Goal: Information Seeking & Learning: Learn about a topic

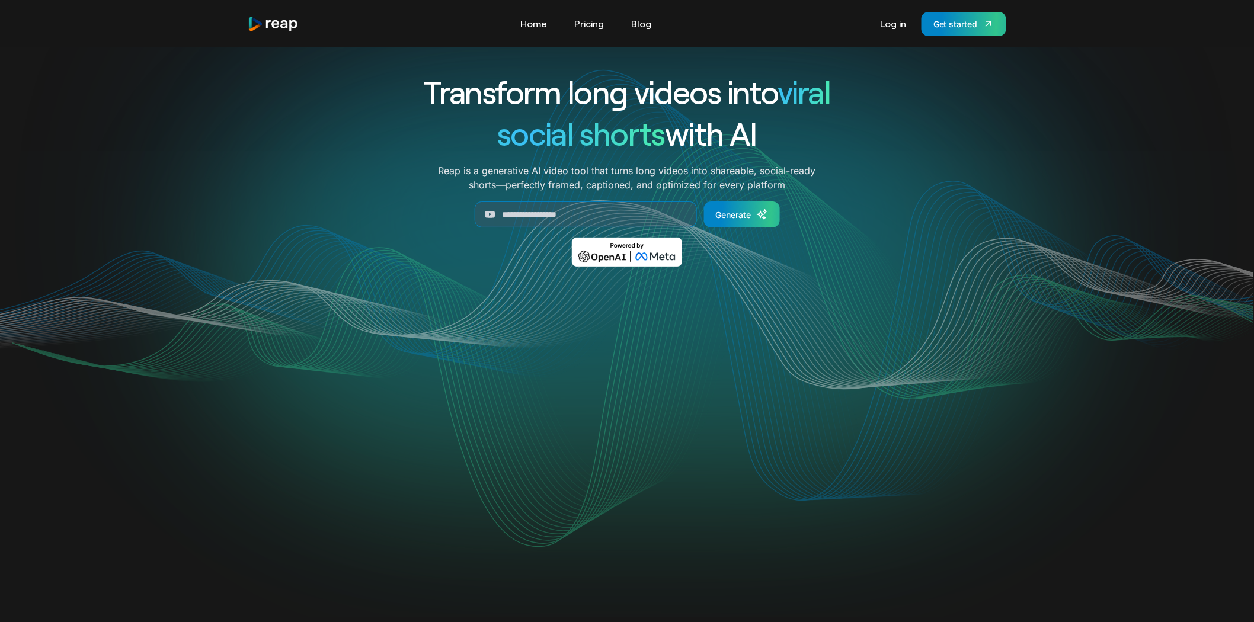
click at [774, 144] on div "Transform long videos into viral social shorts with AI" at bounding box center [627, 112] width 493 height 83
click at [774, 144] on h1 "social shorts with AI" at bounding box center [627, 133] width 493 height 41
drag, startPoint x: 767, startPoint y: 132, endPoint x: 431, endPoint y: 94, distance: 338.2
click at [431, 94] on div "Transform long videos into viral social shorts with AI" at bounding box center [627, 112] width 493 height 83
click at [431, 94] on h1 "Transform long videos into viral" at bounding box center [627, 91] width 493 height 41
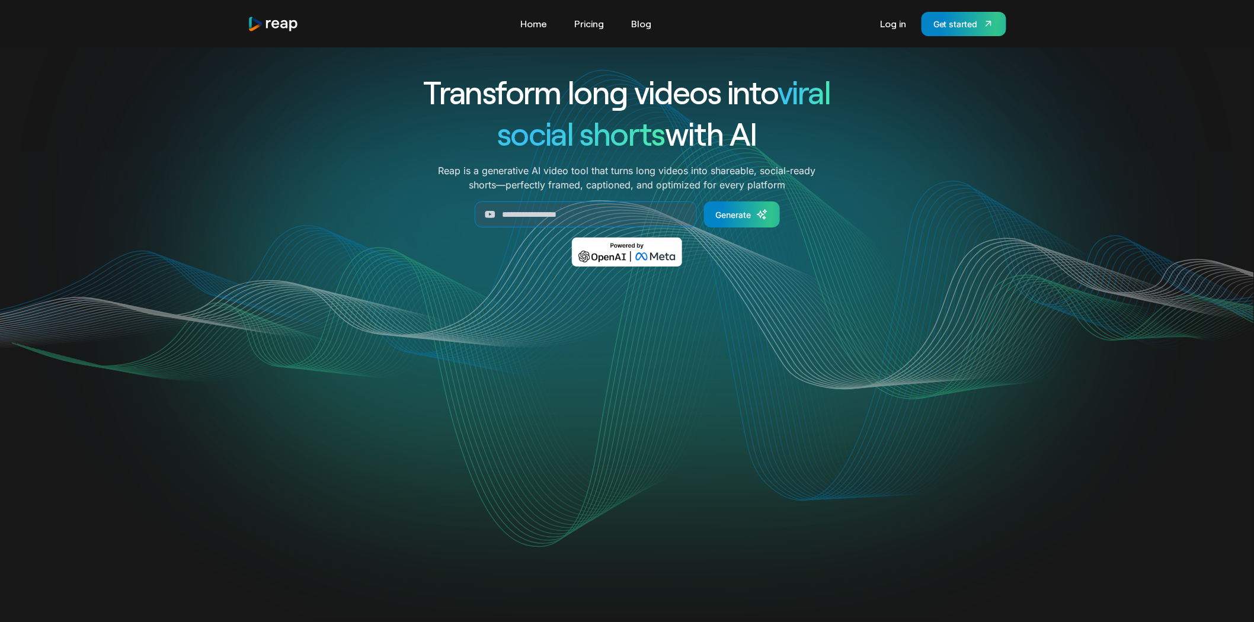
drag, startPoint x: 419, startPoint y: 85, endPoint x: 792, endPoint y: 137, distance: 377.0
click at [792, 137] on div "Transform long videos into viral social shorts with AI" at bounding box center [627, 112] width 493 height 83
click at [792, 137] on h1 "social shorts with AI" at bounding box center [627, 133] width 493 height 41
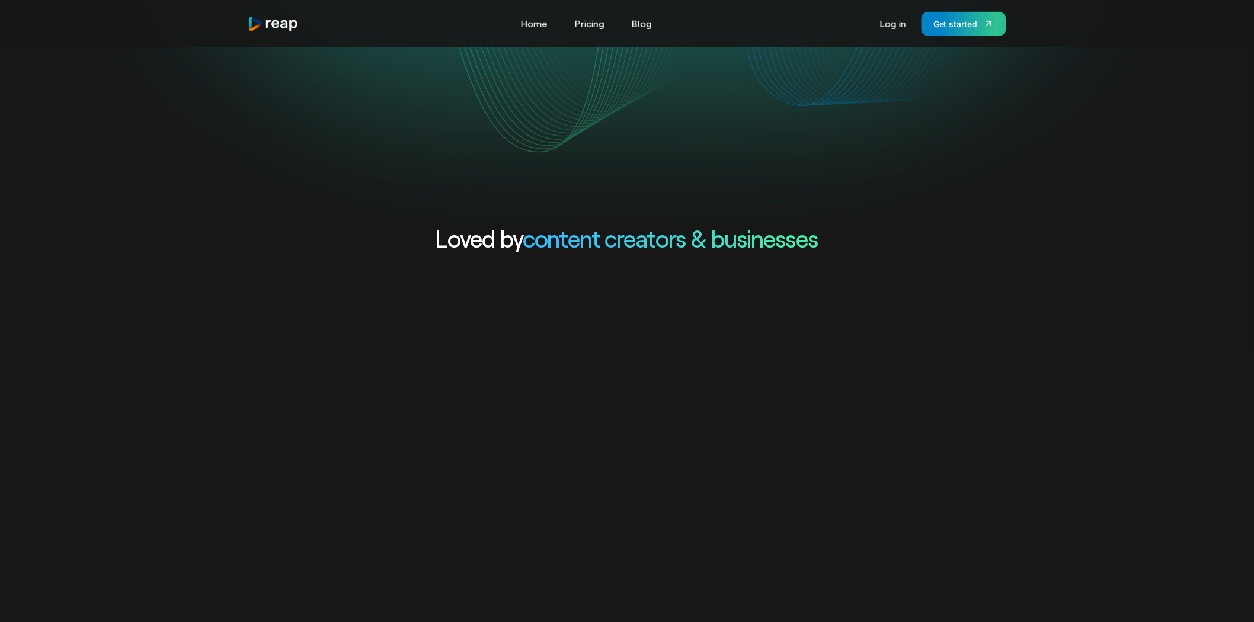
scroll to position [461, 0]
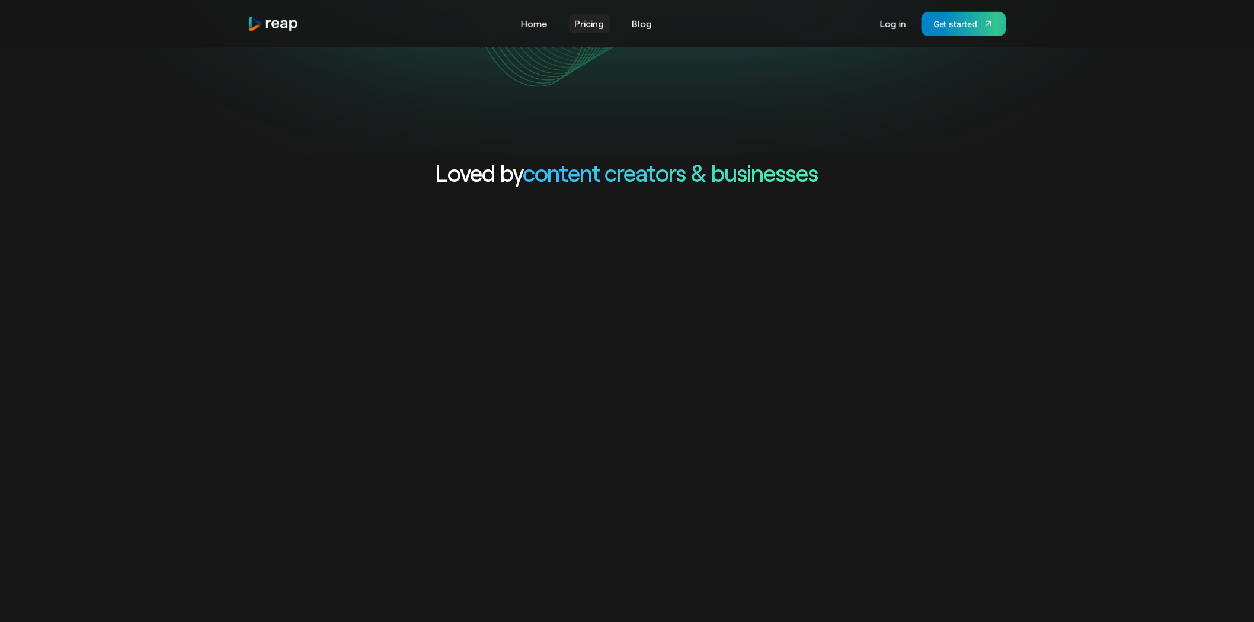
click at [595, 24] on link "Pricing" at bounding box center [589, 23] width 41 height 19
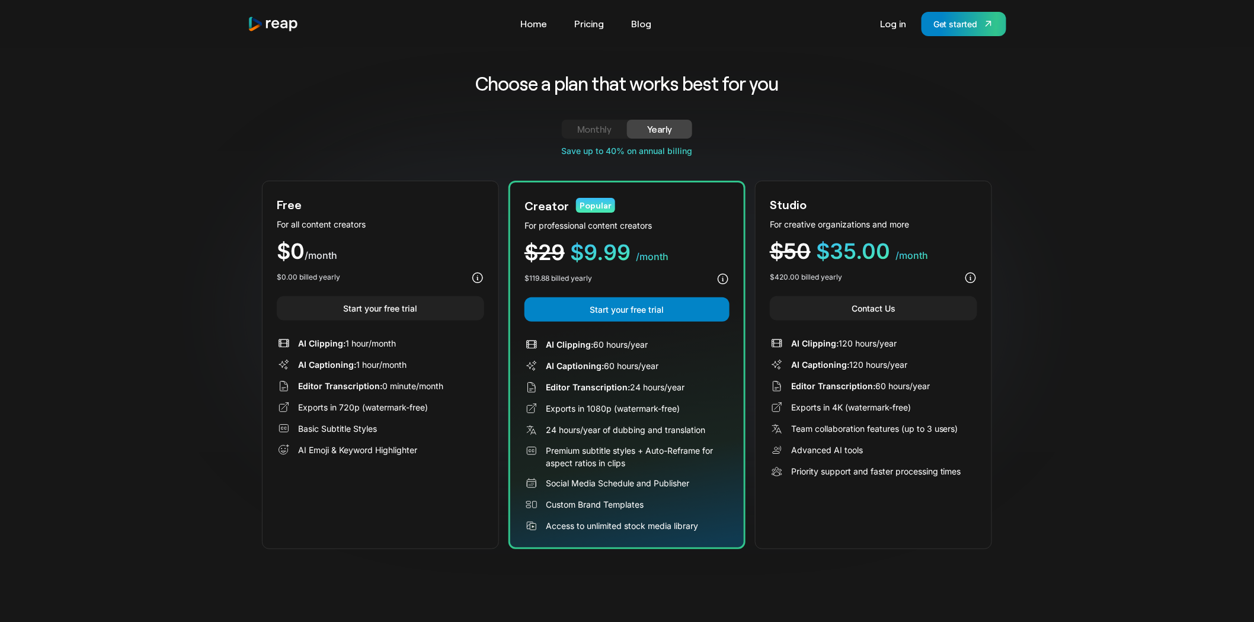
drag, startPoint x: 503, startPoint y: 168, endPoint x: 502, endPoint y: 151, distance: 17.8
click at [502, 151] on div "Save up to 40% on annual billing" at bounding box center [627, 151] width 730 height 12
click at [584, 126] on div "Monthly" at bounding box center [594, 129] width 37 height 14
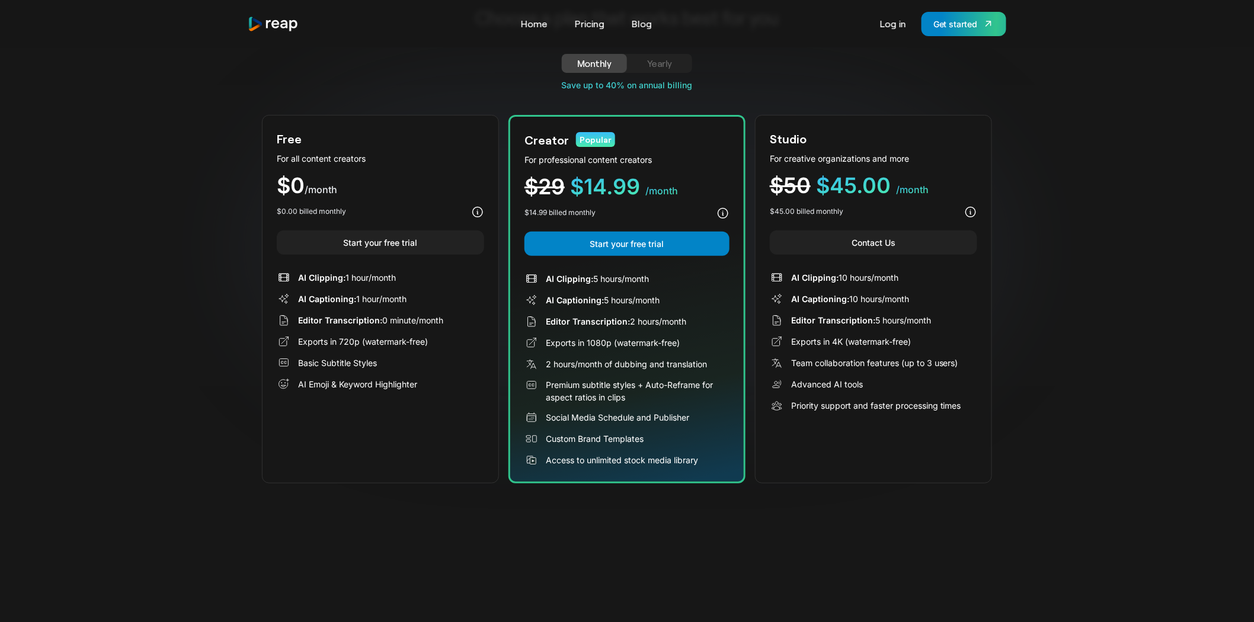
drag, startPoint x: 595, startPoint y: 277, endPoint x: 661, endPoint y: 277, distance: 66.4
click at [661, 277] on div "AI Clipping: 5 hours/month" at bounding box center [627, 279] width 205 height 14
drag, startPoint x: 646, startPoint y: 277, endPoint x: 596, endPoint y: 277, distance: 50.4
click at [596, 277] on div "AI Clipping: 5 hours/month" at bounding box center [627, 279] width 205 height 14
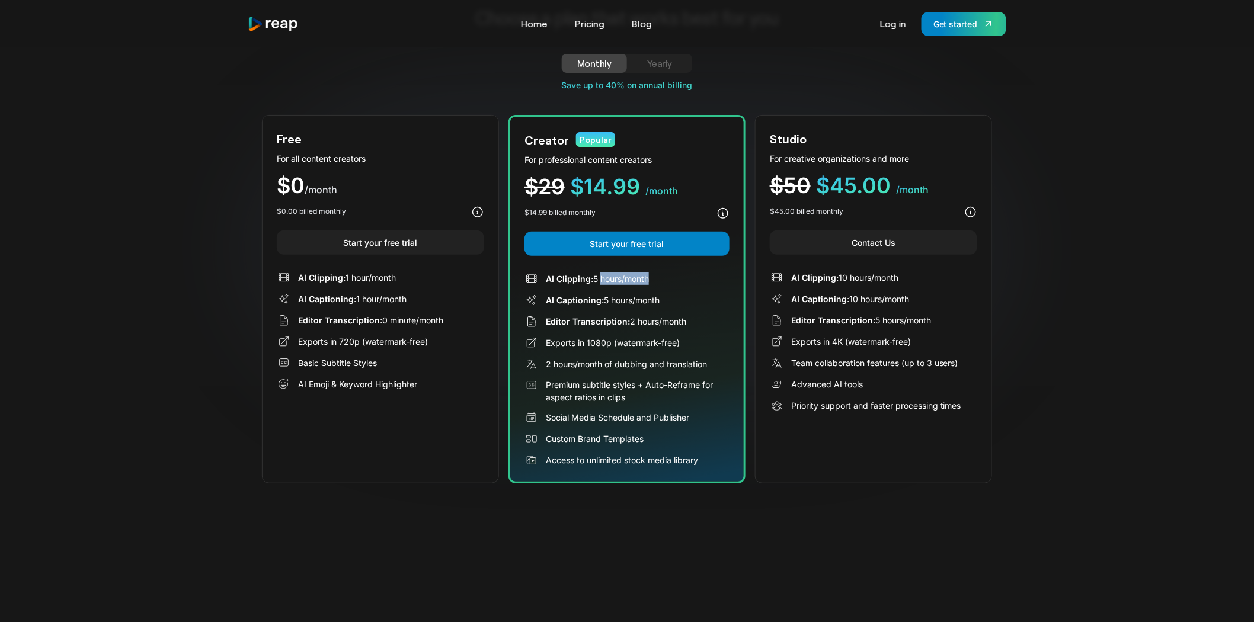
click at [596, 277] on div "AI Clipping: 5 hours/month" at bounding box center [597, 279] width 103 height 12
drag, startPoint x: 592, startPoint y: 274, endPoint x: 640, endPoint y: 295, distance: 52.9
click at [640, 295] on div "AI Clipping: 5 hours/month AI Captioning: 5 hours/month Editor Transcription: 2…" at bounding box center [627, 370] width 205 height 196
click at [640, 295] on div "AI Captioning: 5 hours/month" at bounding box center [603, 300] width 114 height 12
click at [666, 60] on div "Yearly" at bounding box center [659, 63] width 37 height 14
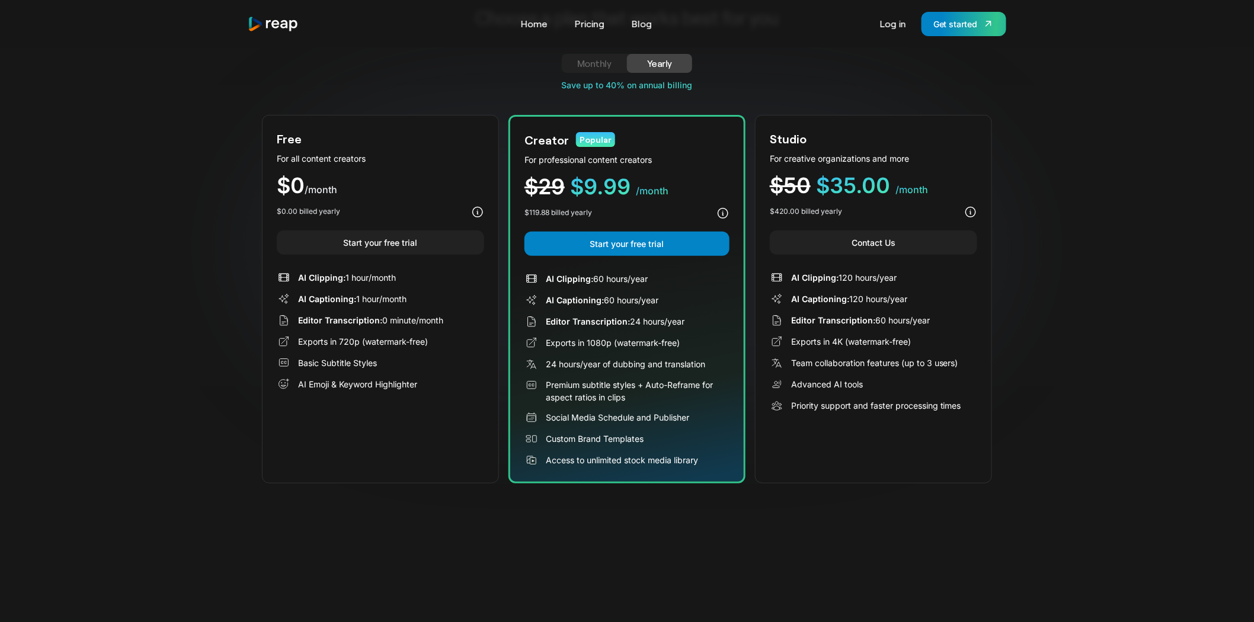
click at [581, 61] on div "Monthly" at bounding box center [594, 63] width 37 height 14
click at [645, 61] on div "Yearly" at bounding box center [659, 63] width 37 height 14
click at [579, 61] on div "Monthly" at bounding box center [594, 63] width 37 height 14
drag, startPoint x: 535, startPoint y: 62, endPoint x: 480, endPoint y: 62, distance: 54.5
click at [480, 62] on div "Monthly Yearly Free Plan For all content creators $19 /mo Lorem ipsum dolor sit…" at bounding box center [627, 66] width 730 height 25
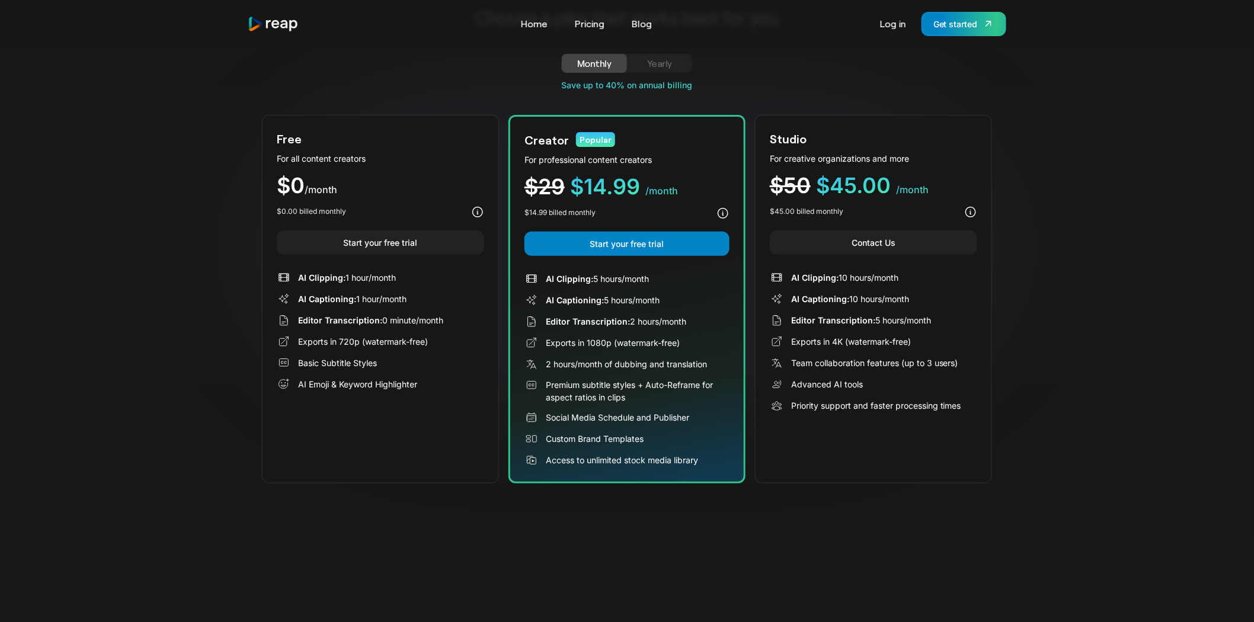
click at [478, 62] on div "Monthly Yearly Free Plan For all content creators $19 /mo Lorem ipsum dolor sit…" at bounding box center [627, 66] width 730 height 25
click at [503, 63] on div "Monthly Yearly Free Plan For all content creators $19 /mo Lorem ipsum dolor sit…" at bounding box center [627, 66] width 730 height 25
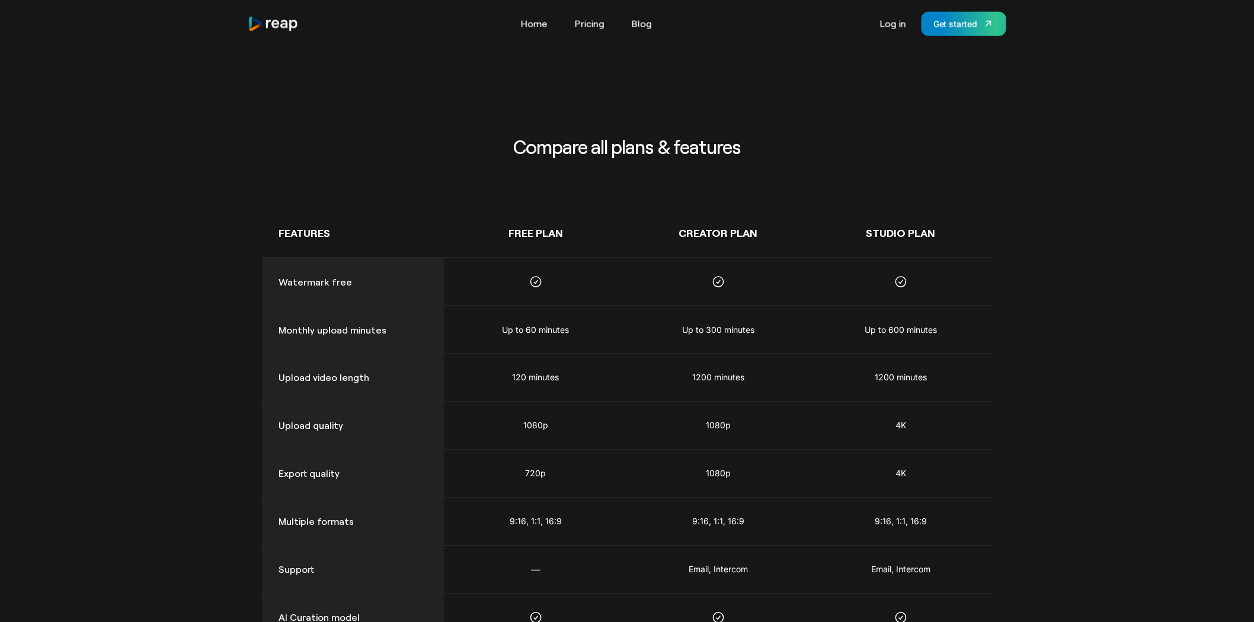
scroll to position [659, 0]
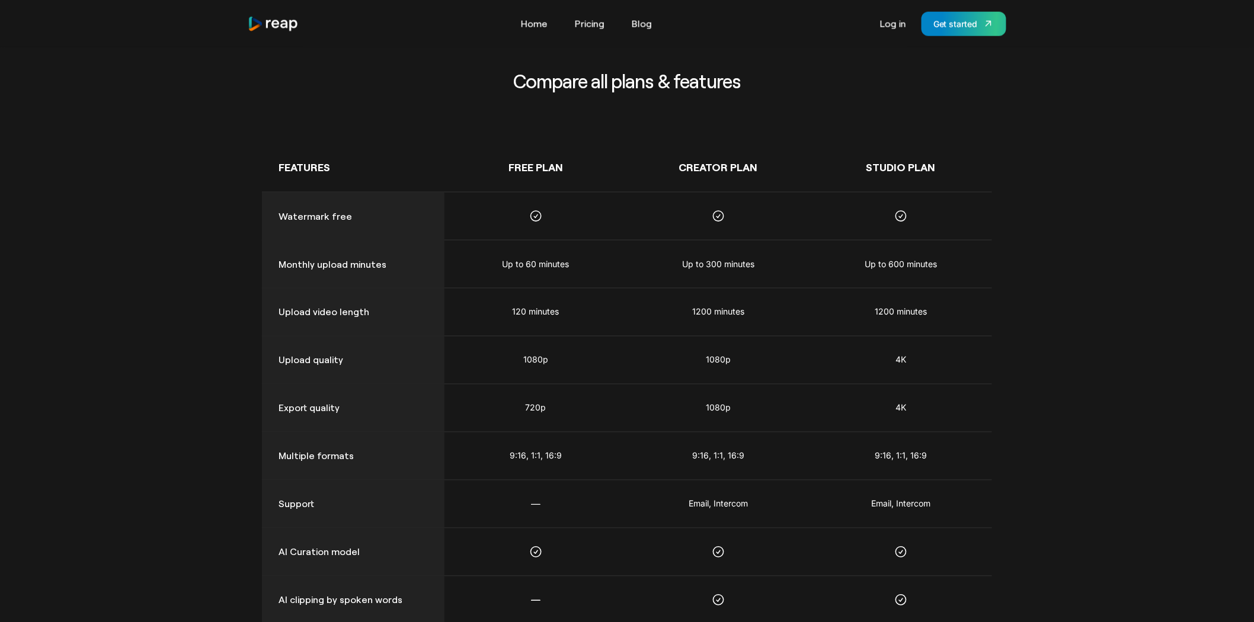
drag, startPoint x: 273, startPoint y: 145, endPoint x: 258, endPoint y: 145, distance: 14.2
click at [258, 145] on div "Compare all plans & features Features Free Plan Creator Plan STUDIO Plan Waterm…" at bounding box center [627, 391] width 1254 height 941
click at [263, 143] on div "Features" at bounding box center [353, 167] width 183 height 49
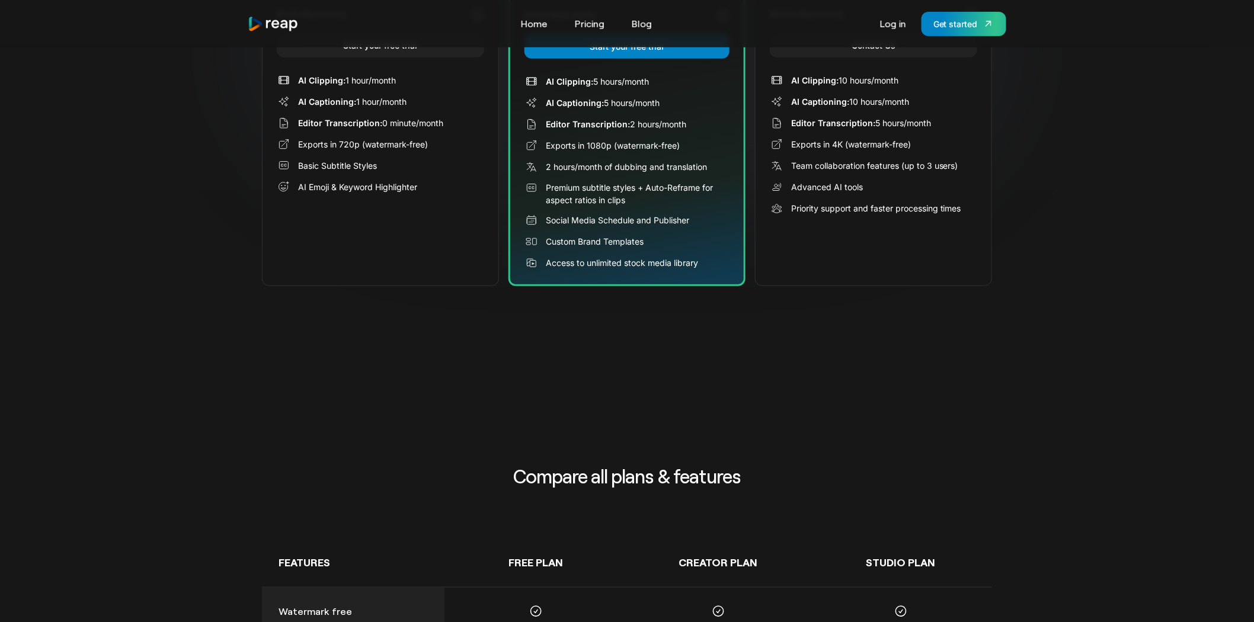
scroll to position [132, 0]
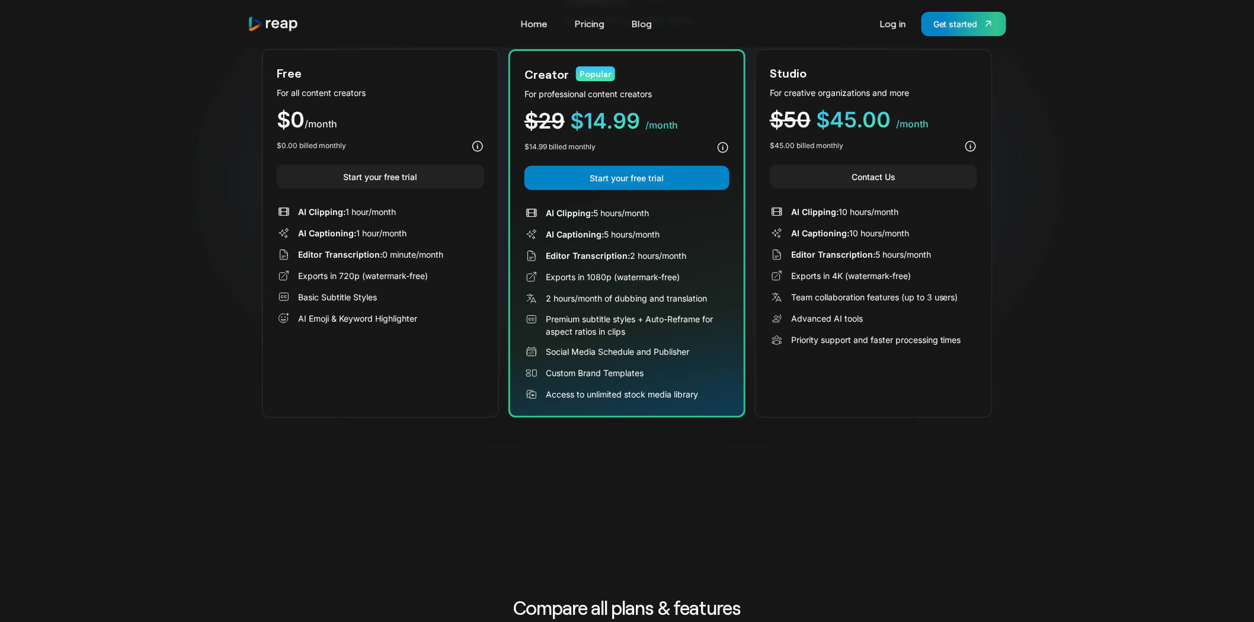
drag, startPoint x: 547, startPoint y: 276, endPoint x: 649, endPoint y: 276, distance: 102.0
click at [649, 276] on div "Exports in 1080p (watermark-free)" at bounding box center [613, 277] width 134 height 12
drag, startPoint x: 594, startPoint y: 207, endPoint x: 668, endPoint y: 221, distance: 75.3
click at [668, 221] on div "AI Clipping: 5 hours/month AI Captioning: 5 hours/month Editor Transcription: 2…" at bounding box center [627, 304] width 205 height 196
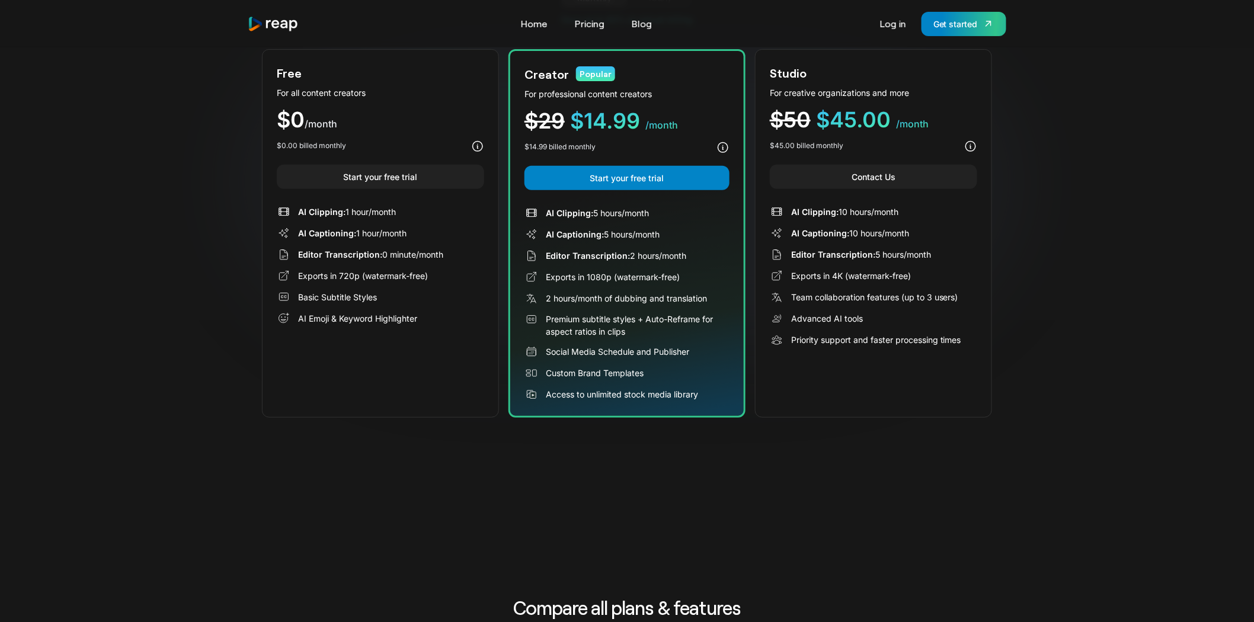
click at [670, 221] on div "AI Clipping: 5 hours/month AI Captioning: 5 hours/month Editor Transcription: 2…" at bounding box center [627, 304] width 205 height 196
drag, startPoint x: 649, startPoint y: 212, endPoint x: 576, endPoint y: 206, distance: 73.7
click at [576, 207] on div "AI Clipping: 5 hours/month" at bounding box center [597, 213] width 103 height 12
click at [576, 208] on span "AI Clipping:" at bounding box center [569, 213] width 47 height 10
